Goal: Information Seeking & Learning: Learn about a topic

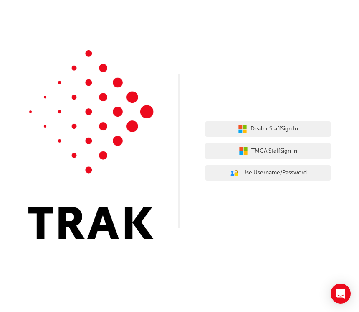
click at [300, 119] on div "Dealer Staff Sign In TMCA Staff Sign In User Authentication Icon - Blue Person,…" at bounding box center [268, 151] width 125 height 72
click at [276, 125] on span "Dealer Staff Sign In" at bounding box center [275, 129] width 48 height 10
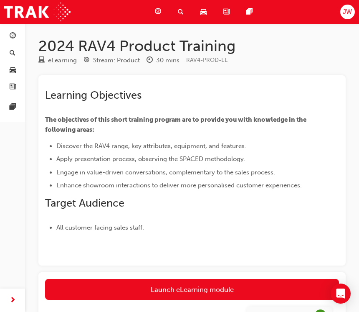
click at [160, 9] on span "guage-icon" at bounding box center [158, 12] width 6 height 10
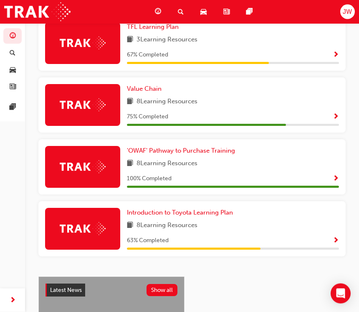
scroll to position [523, 0]
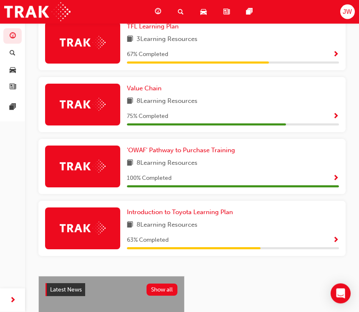
click at [334, 175] on span "Show Progress" at bounding box center [336, 179] width 6 height 8
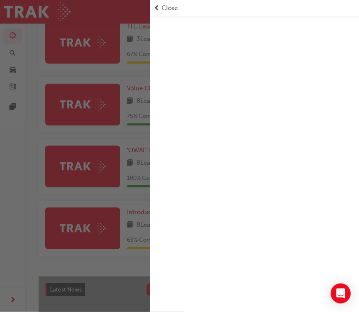
scroll to position [523, 0]
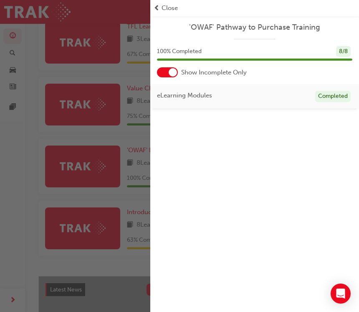
click at [173, 69] on div at bounding box center [173, 72] width 8 height 8
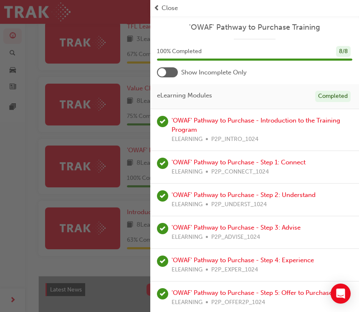
click at [256, 122] on link "'OWAF' Pathway to Purchase - Introduction to the Training Program" at bounding box center [256, 125] width 169 height 17
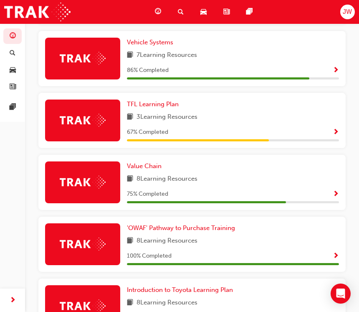
scroll to position [445, 0]
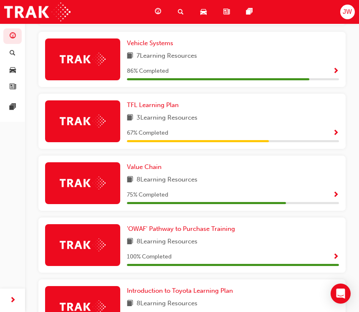
click at [315, 186] on div "Value Chain 8 Learning Resources 75 % Completed" at bounding box center [233, 183] width 212 height 42
click at [337, 191] on span "Show Progress" at bounding box center [336, 195] width 6 height 8
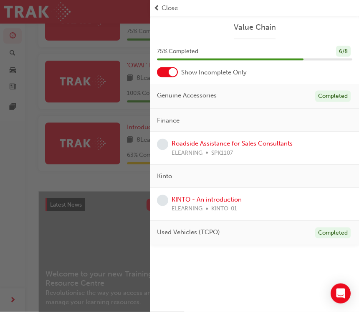
scroll to position [609, 0]
click at [254, 142] on link "Roadside Assistance for Sales Consultants" at bounding box center [232, 144] width 121 height 8
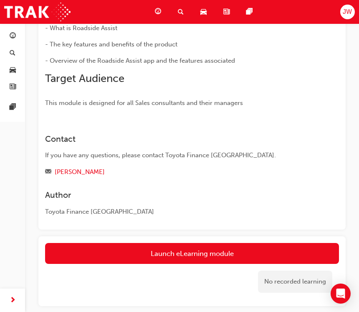
click at [205, 245] on link "Launch eLearning module" at bounding box center [192, 253] width 294 height 21
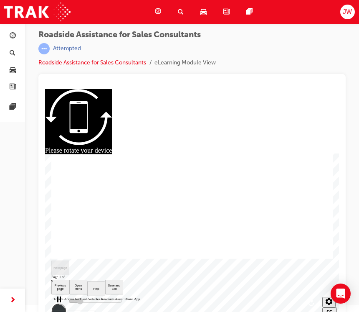
scroll to position [11, 0]
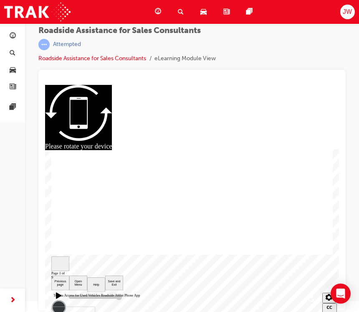
click at [56, 295] on icon "play" at bounding box center [59, 295] width 6 height 7
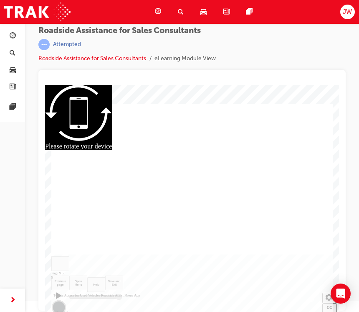
type input "23000"
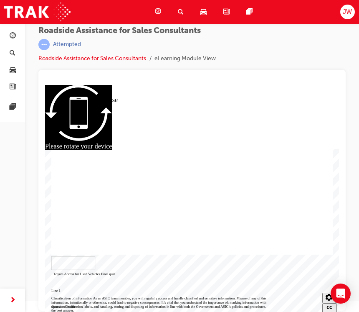
checkbox input "true"
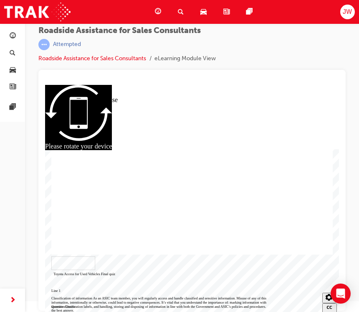
checkbox input "true"
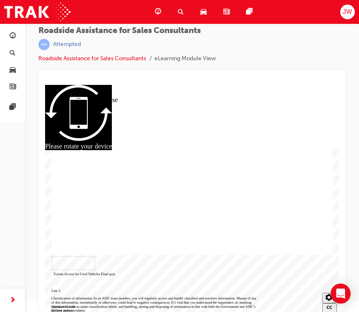
checkbox input "true"
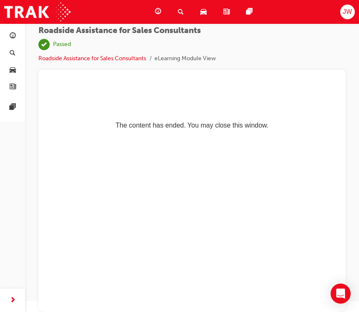
scroll to position [0, 0]
click at [345, 10] on span "JW" at bounding box center [347, 12] width 9 height 10
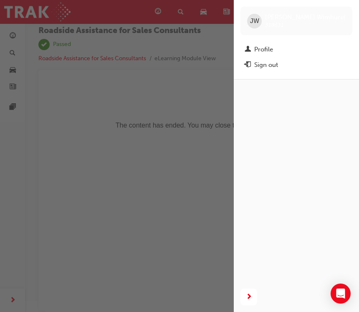
click at [282, 62] on div "Sign out" at bounding box center [297, 65] width 104 height 10
